Goal: Task Accomplishment & Management: Manage account settings

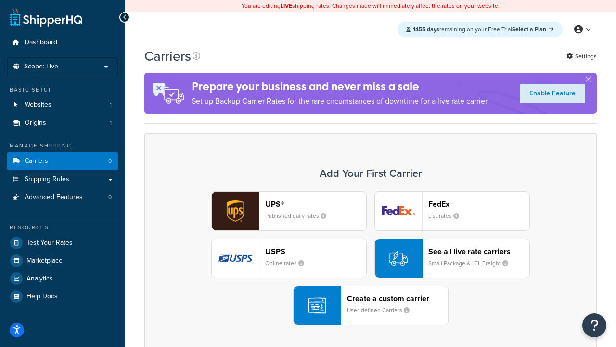
click at [371, 258] on div "UPS® Published daily rates FedEx List rates USPS Online rates See all live rate…" at bounding box center [371, 258] width 432 height 134
click at [479, 204] on header "FedEx" at bounding box center [478, 203] width 101 height 9
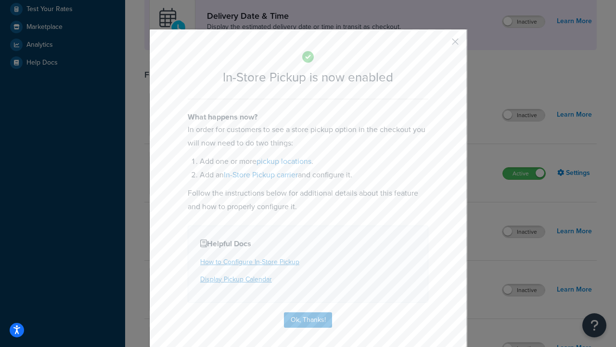
click at [441, 45] on button "button" at bounding box center [441, 45] width 2 height 2
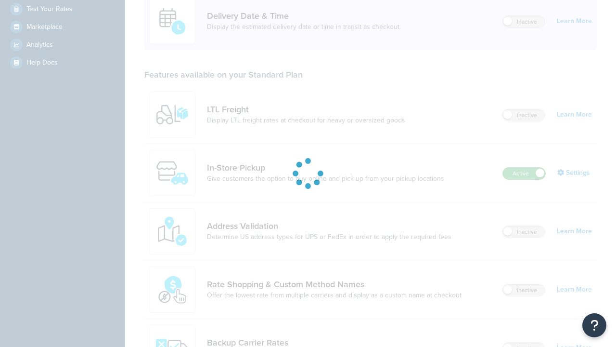
click at [524, 168] on label "Active" at bounding box center [524, 174] width 42 height 12
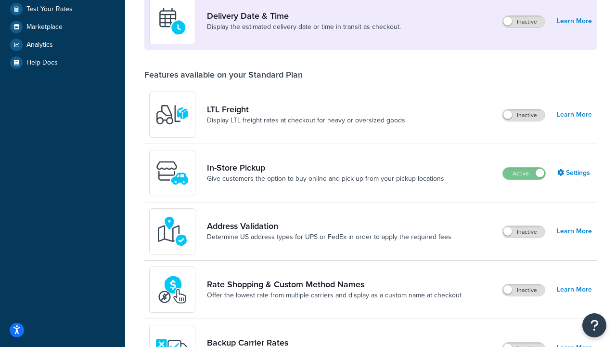
scroll to position [419, 0]
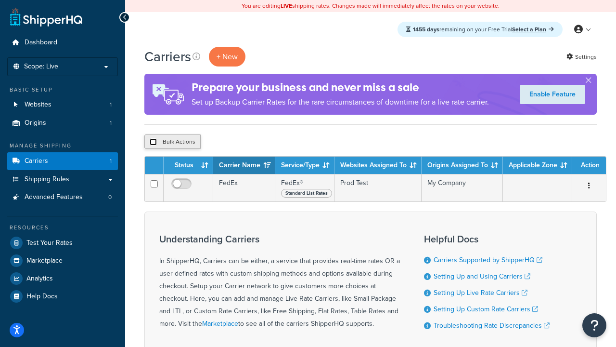
click at [153, 142] on input "checkbox" at bounding box center [153, 141] width 7 height 7
checkbox input "true"
click at [259, 142] on button "Delete" at bounding box center [256, 141] width 33 height 14
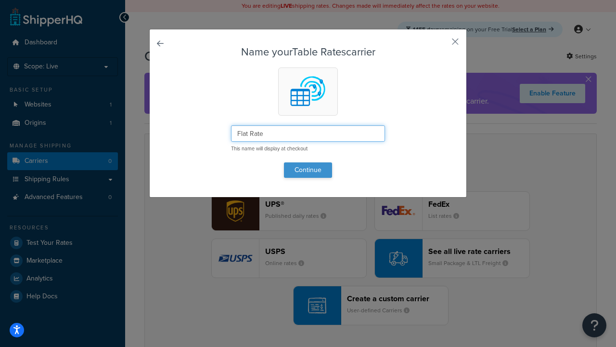
type input "Flat Rate"
click at [308, 169] on button "Continue" at bounding box center [308, 169] width 48 height 15
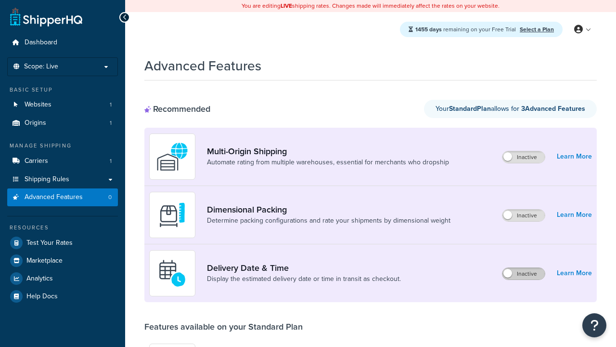
click at [524, 273] on label "Inactive" at bounding box center [524, 274] width 42 height 12
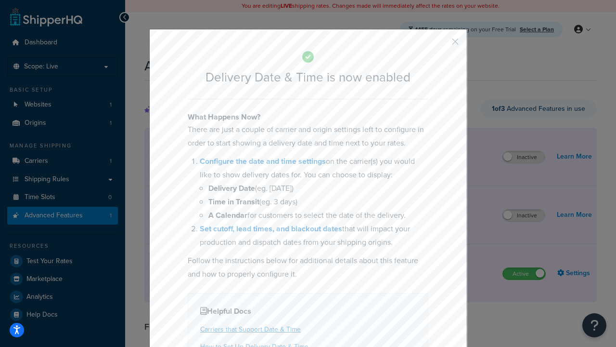
click at [441, 45] on button "button" at bounding box center [441, 45] width 2 height 2
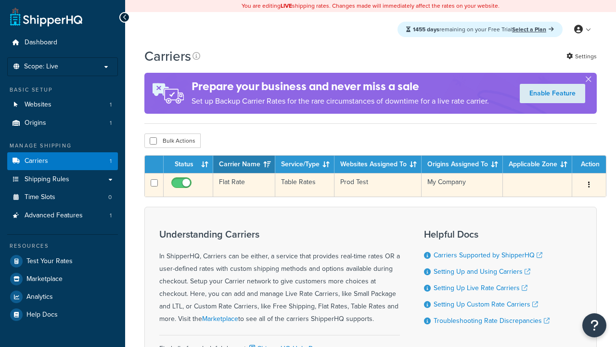
click at [244, 186] on td "Flat Rate" at bounding box center [244, 185] width 62 height 24
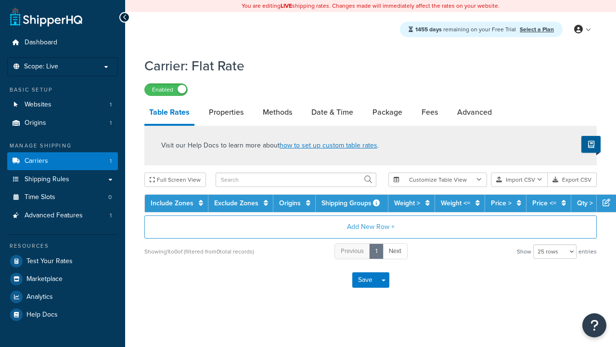
select select "25"
click at [332, 113] on link "Date & Time" at bounding box center [333, 112] width 52 height 23
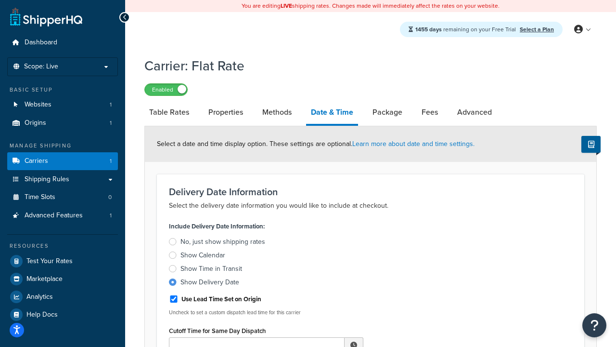
click at [210, 284] on div "Show Delivery Date" at bounding box center [210, 282] width 59 height 10
click at [0, 0] on input "Show Delivery Date" at bounding box center [0, 0] width 0 height 0
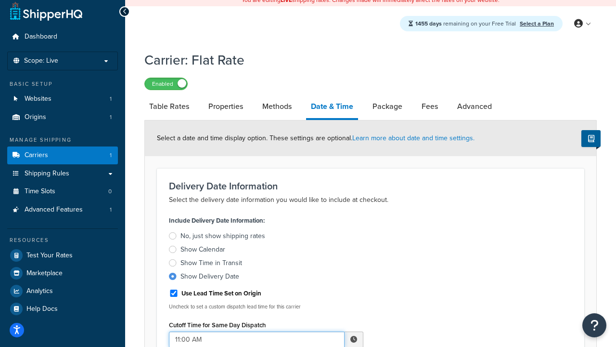
type input "11:00 AM"
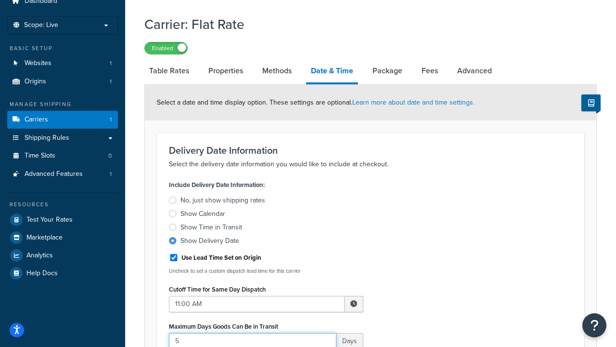
type input "5"
type input "Delivered on:"
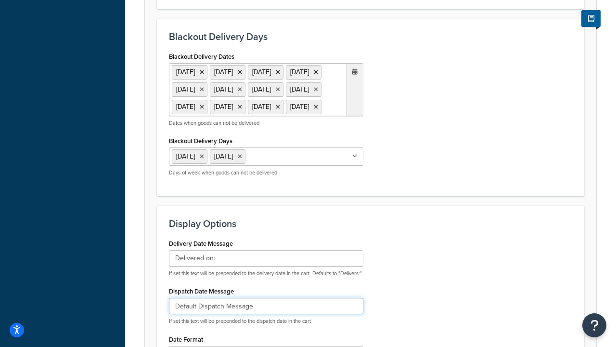
type input "Default Dispatch Message"
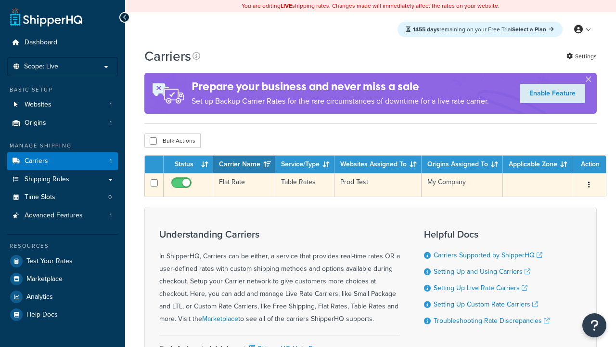
click at [244, 185] on td "Flat Rate" at bounding box center [244, 185] width 62 height 24
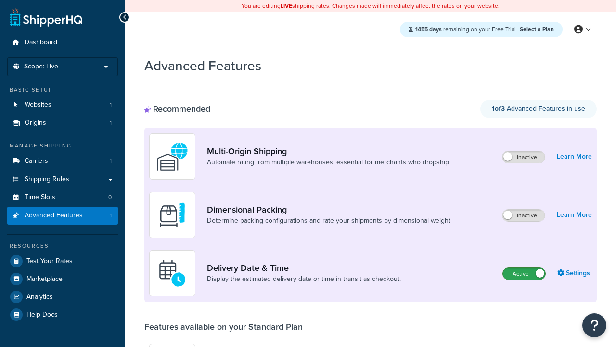
click at [524, 273] on label "Active" at bounding box center [524, 274] width 42 height 12
